Goal: Information Seeking & Learning: Learn about a topic

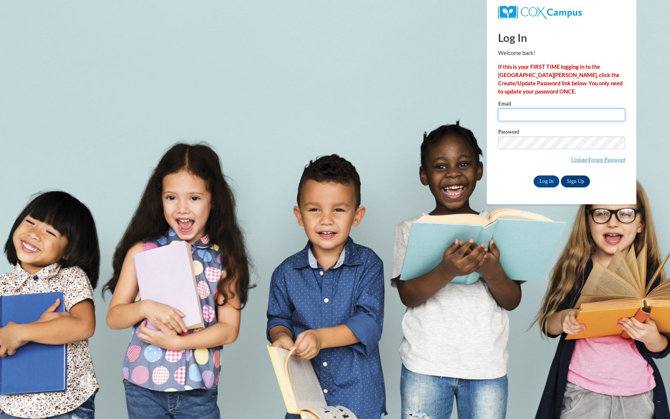
click at [511, 113] on input "Email" at bounding box center [561, 114] width 127 height 13
type input "amandarenaud2021@gmail.com"
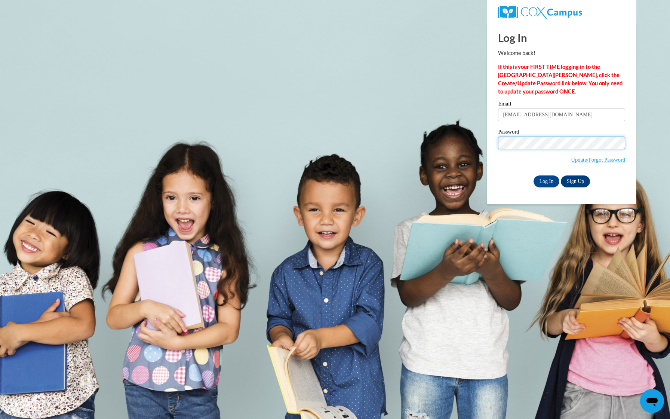
click at [435, 144] on body "Log In Welcome back! If this is your FIRST TIME logging in to the NEW Cox Campu…" at bounding box center [335, 209] width 670 height 419
click at [533, 175] on input "Log In" at bounding box center [546, 181] width 26 height 12
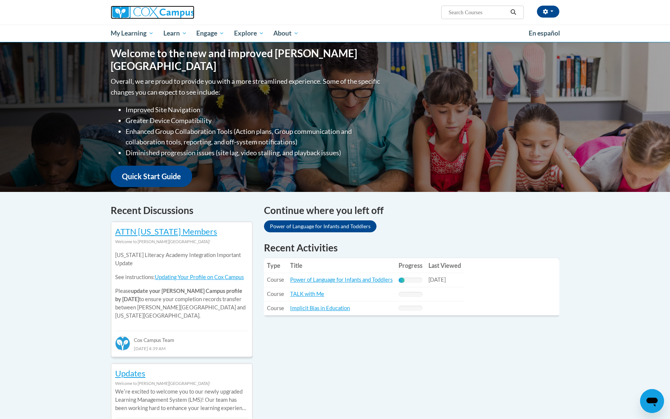
scroll to position [73, 0]
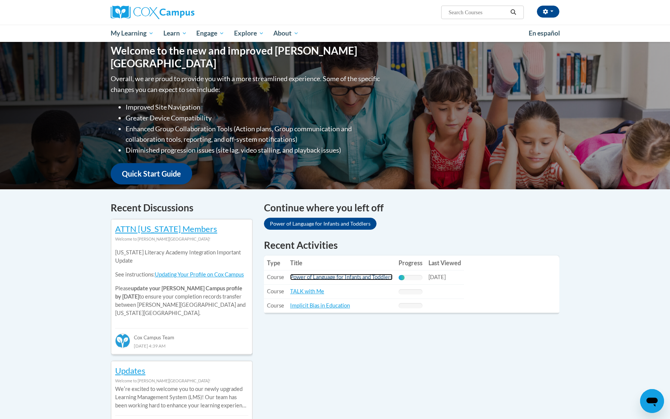
click at [361, 278] on link "Power of Language for Infants and Toddlers" at bounding box center [341, 277] width 102 height 6
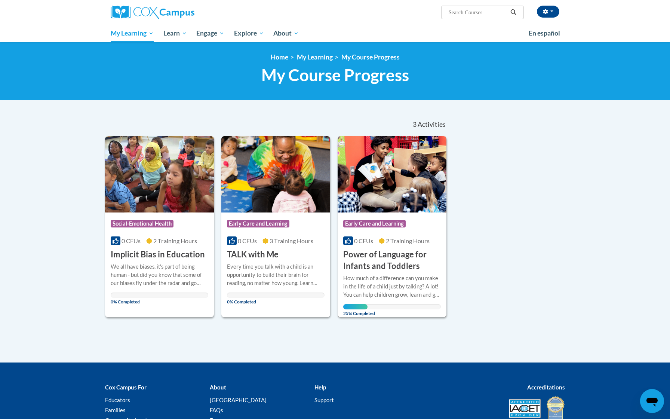
click at [374, 289] on div "How much of a difference can you make in the life of a child just by talking? A…" at bounding box center [392, 286] width 98 height 25
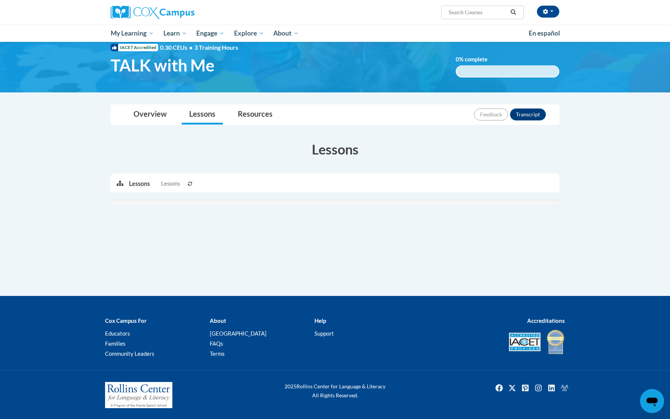
scroll to position [33, 0]
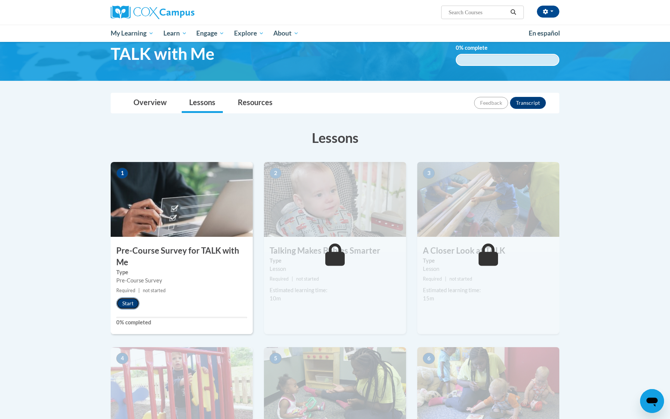
click at [128, 306] on button "Start" at bounding box center [127, 303] width 23 height 12
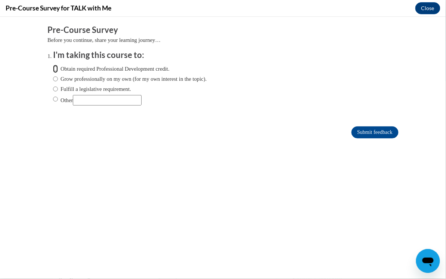
click at [57, 70] on input "Obtain required Professional Development credit." at bounding box center [55, 68] width 5 height 8
radio input "true"
click at [370, 133] on input "Submit feedback" at bounding box center [375, 132] width 47 height 12
click at [366, 132] on input "Submit feedback" at bounding box center [375, 132] width 47 height 12
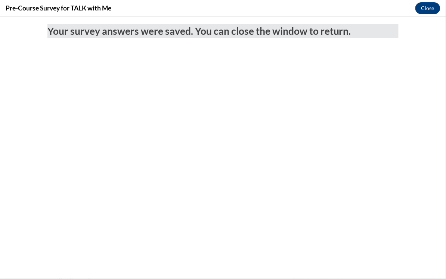
scroll to position [0, 0]
click at [431, 7] on button "Close" at bounding box center [428, 8] width 25 height 12
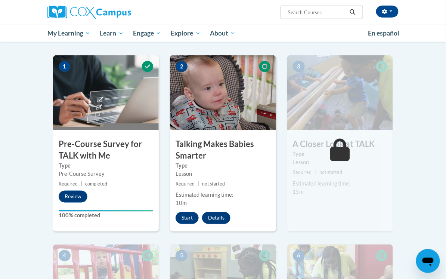
scroll to position [139, 0]
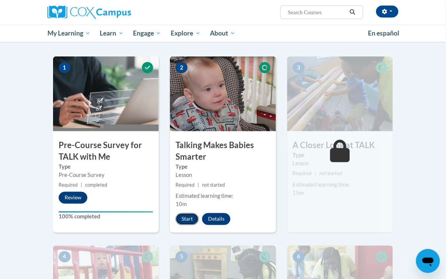
click at [191, 217] on button "Start" at bounding box center [187, 219] width 23 height 12
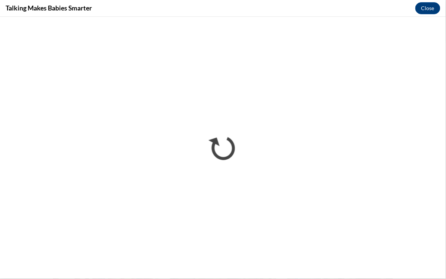
scroll to position [0, 0]
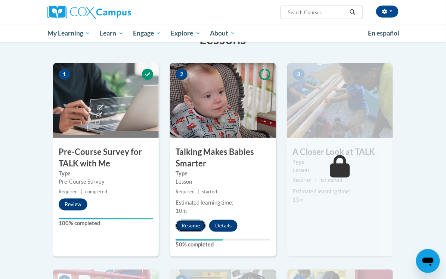
click at [194, 228] on button "Resume" at bounding box center [191, 226] width 30 height 12
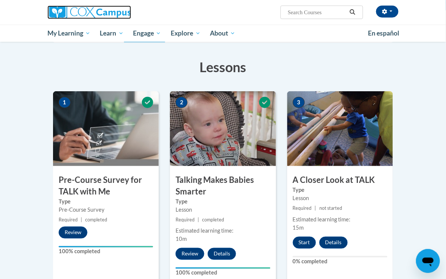
scroll to position [114, 0]
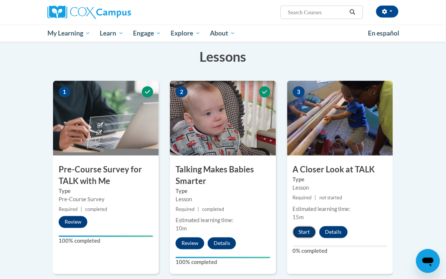
click at [307, 230] on button "Start" at bounding box center [304, 232] width 23 height 12
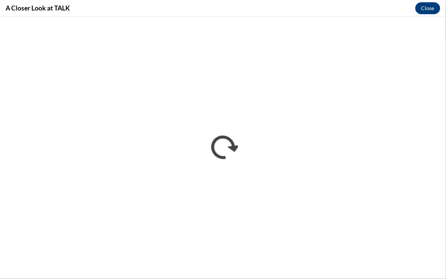
scroll to position [0, 0]
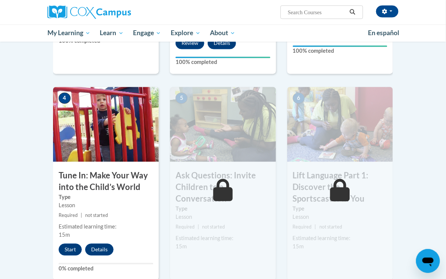
scroll to position [321, 0]
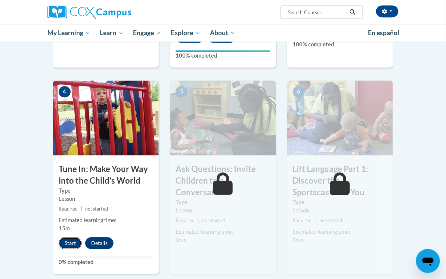
click at [69, 244] on button "Start" at bounding box center [70, 243] width 23 height 12
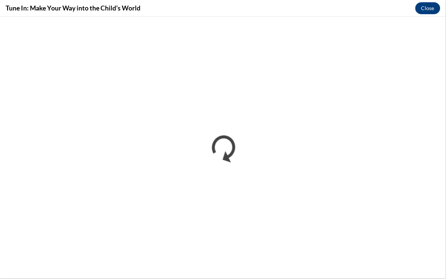
scroll to position [0, 0]
